Goal: Task Accomplishment & Management: Manage account settings

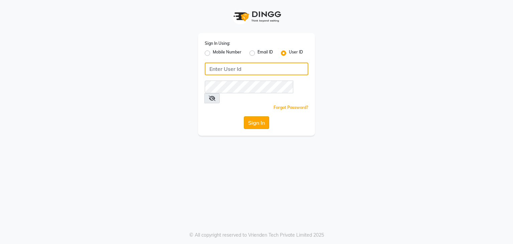
type input "stylemarké"
click at [253, 116] on button "Sign In" at bounding box center [256, 122] width 25 height 13
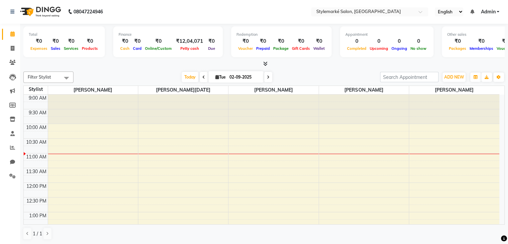
drag, startPoint x: 201, startPoint y: 74, endPoint x: 202, endPoint y: 80, distance: 6.4
click at [202, 75] on icon at bounding box center [203, 77] width 3 height 4
click at [201, 74] on div "[DATE] [DATE]" at bounding box center [227, 77] width 300 height 10
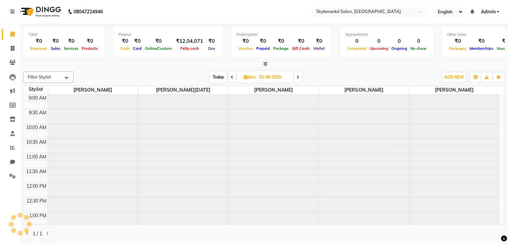
type input "[DATE]"
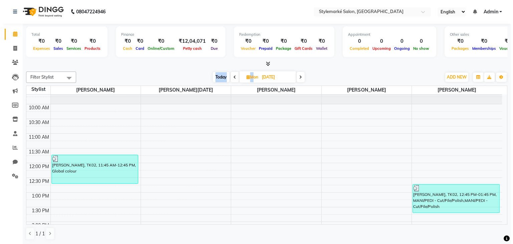
scroll to position [19, 0]
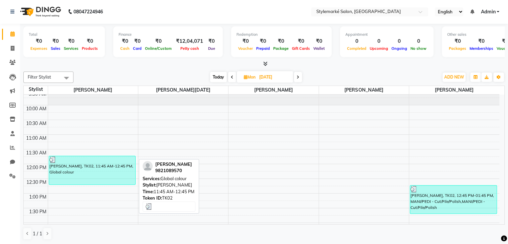
click at [109, 170] on div "[PERSON_NAME], TK02, 11:45 AM-12:45 PM, Global colour" at bounding box center [92, 170] width 87 height 28
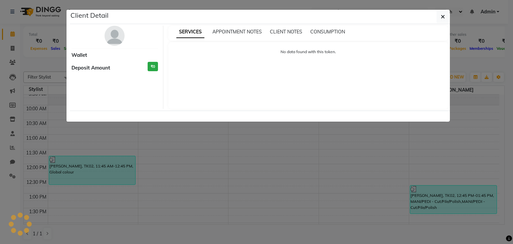
select select "3"
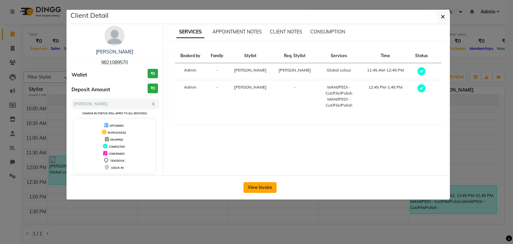
click at [253, 183] on button "View Invoice" at bounding box center [260, 187] width 33 height 11
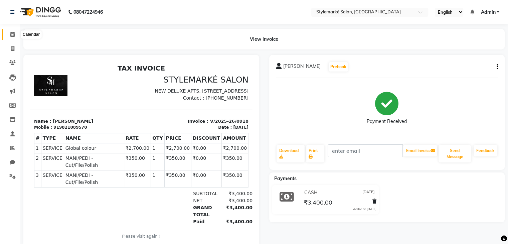
click at [12, 34] on icon at bounding box center [12, 34] width 4 height 5
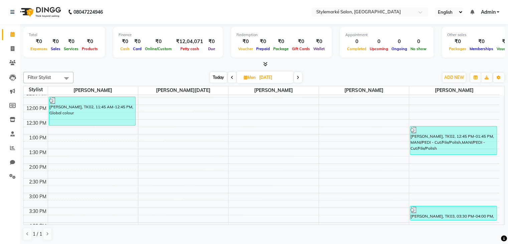
scroll to position [67, 0]
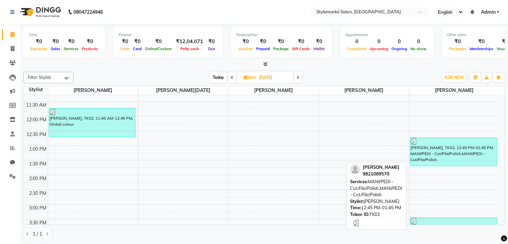
click at [461, 151] on div "[PERSON_NAME], TK02, 12:45 PM-01:45 PM, MANI/PEDI - Cut/File/Polish,MANI/PEDI -…" at bounding box center [453, 152] width 87 height 28
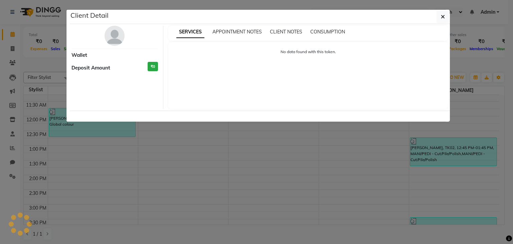
select select "3"
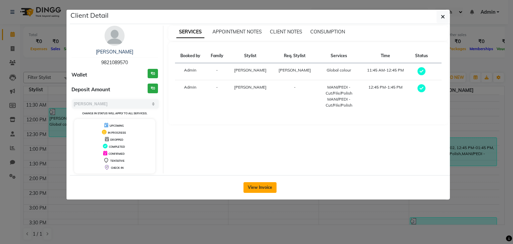
click at [251, 190] on button "View Invoice" at bounding box center [260, 187] width 33 height 11
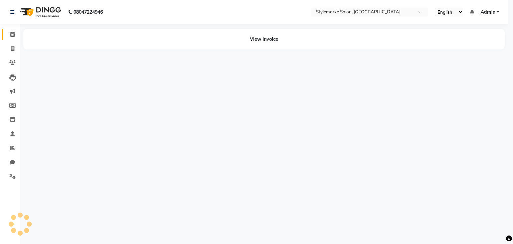
click at [251, 166] on div "View Invoice" at bounding box center [260, 154] width 380 height 24
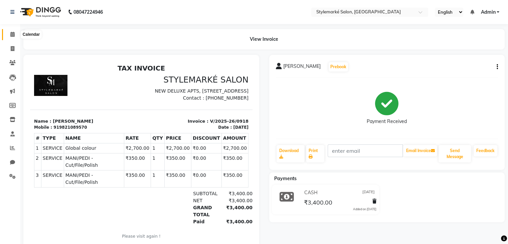
click at [12, 33] on icon at bounding box center [12, 34] width 4 height 5
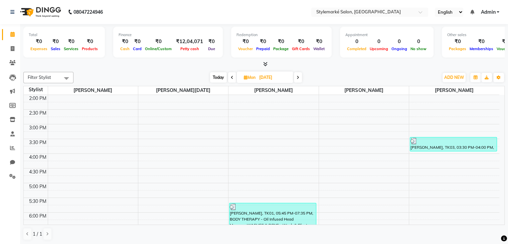
scroll to position [167, 0]
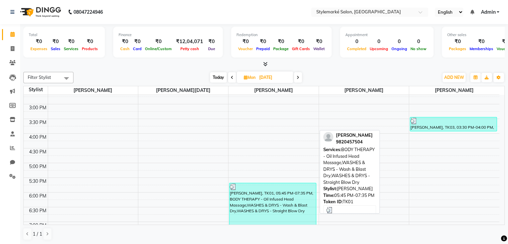
click at [275, 210] on div "[PERSON_NAME], TK01, 05:45 PM-07:35 PM, BODY THERAPY - Oil Infused Head Massage…" at bounding box center [273, 209] width 87 height 52
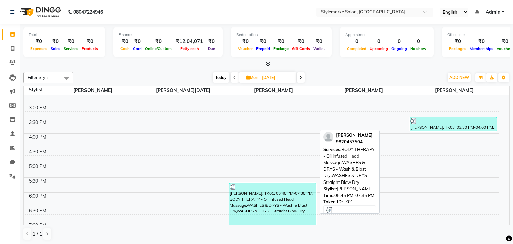
select select "3"
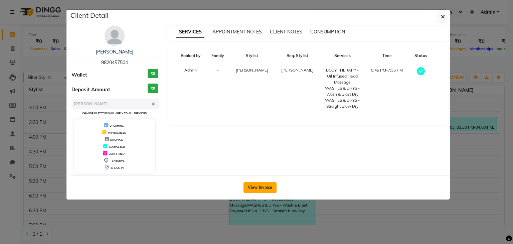
click at [260, 189] on button "View Invoice" at bounding box center [260, 187] width 33 height 11
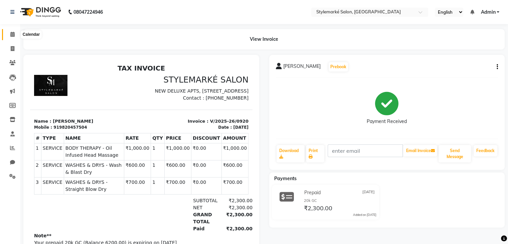
click at [13, 34] on icon at bounding box center [12, 34] width 4 height 5
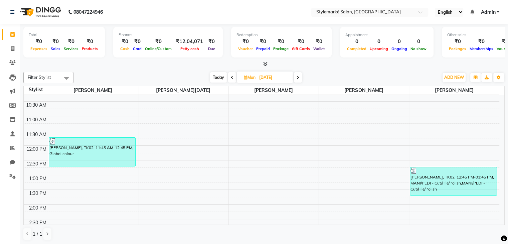
scroll to position [25, 0]
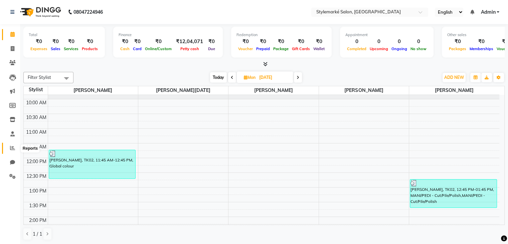
click at [11, 147] on icon at bounding box center [12, 147] width 5 height 5
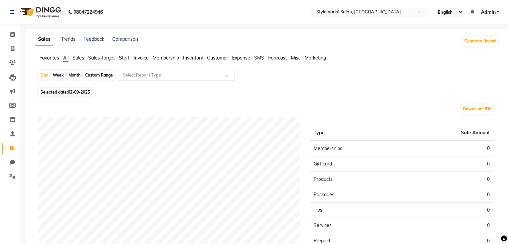
click at [93, 75] on div "Custom Range" at bounding box center [99, 75] width 31 height 9
select select "9"
select select "2025"
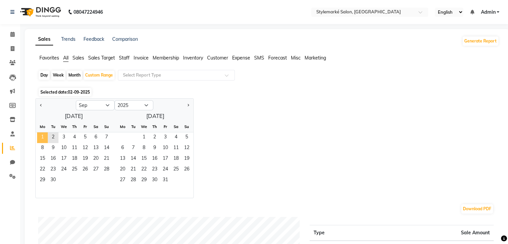
click at [40, 134] on span "1" at bounding box center [42, 137] width 11 height 11
click at [52, 137] on span "2" at bounding box center [53, 137] width 11 height 11
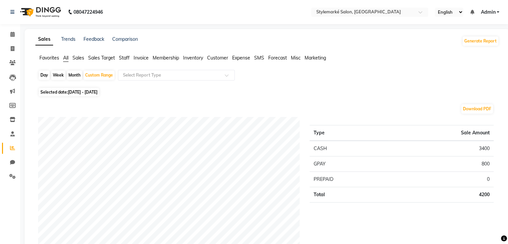
click at [125, 56] on span "Staff" at bounding box center [124, 58] width 11 height 6
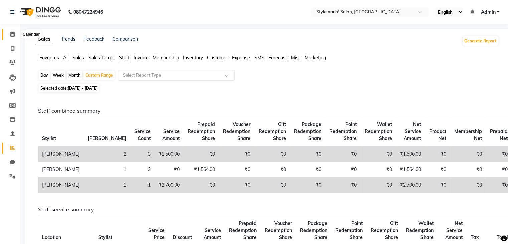
click at [12, 36] on icon at bounding box center [12, 34] width 4 height 5
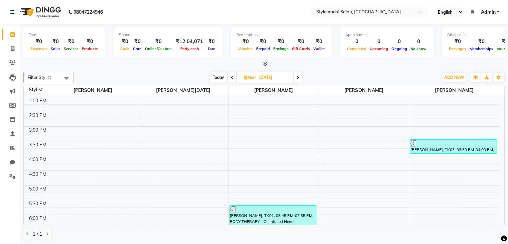
scroll to position [186, 0]
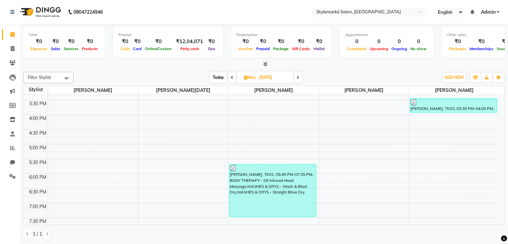
click at [218, 78] on span "Today" at bounding box center [218, 77] width 17 height 10
type input "02-09-2025"
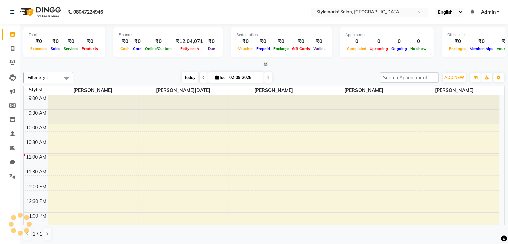
scroll to position [59, 0]
